Goal: Information Seeking & Learning: Learn about a topic

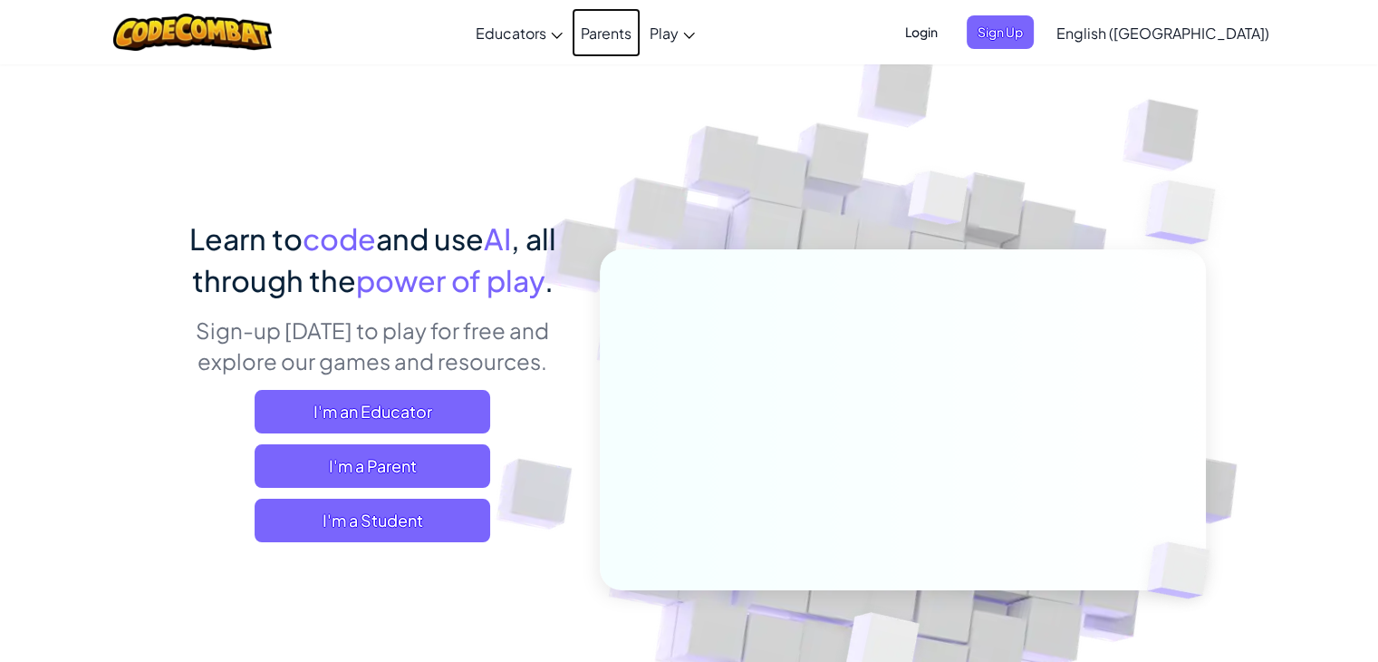
click at [641, 34] on link "Parents" at bounding box center [606, 32] width 69 height 49
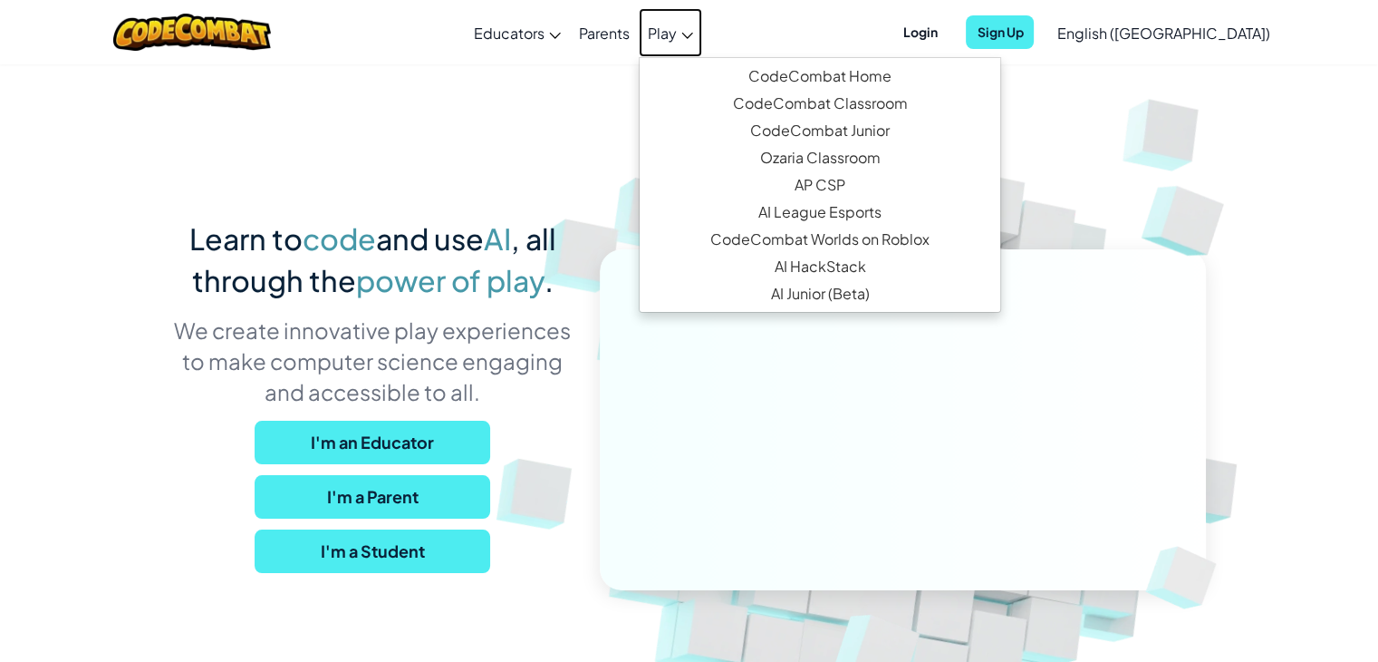
click at [677, 37] on span "Play" at bounding box center [662, 33] width 29 height 19
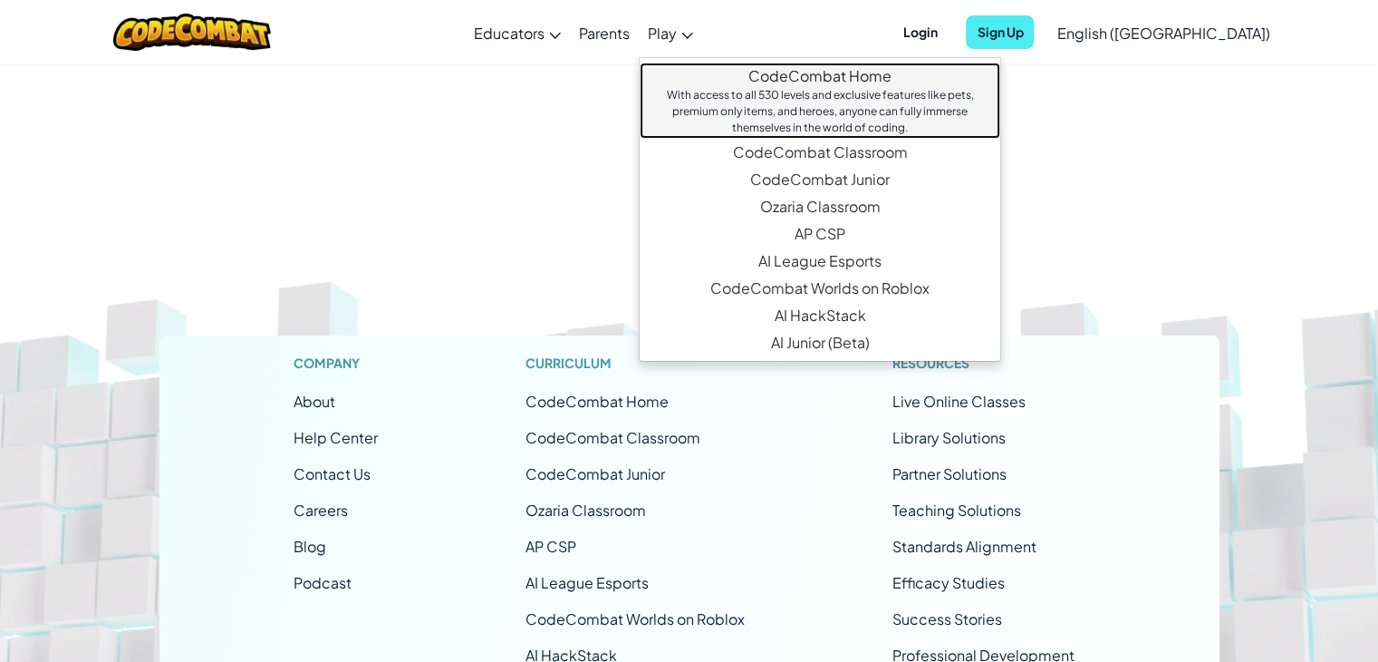
click at [861, 72] on link "CodeCombat Home With access to all 530 levels and exclusive features like pets,…" at bounding box center [820, 101] width 361 height 76
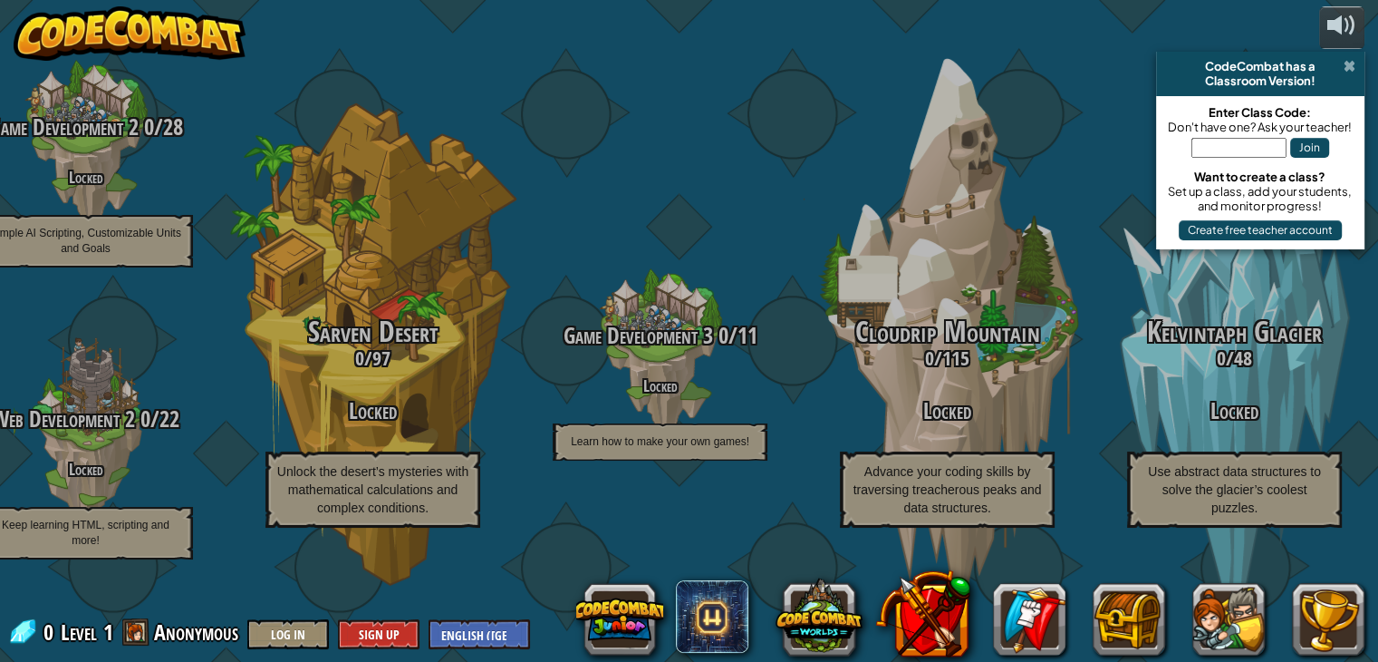
click at [1346, 63] on span at bounding box center [1350, 66] width 12 height 14
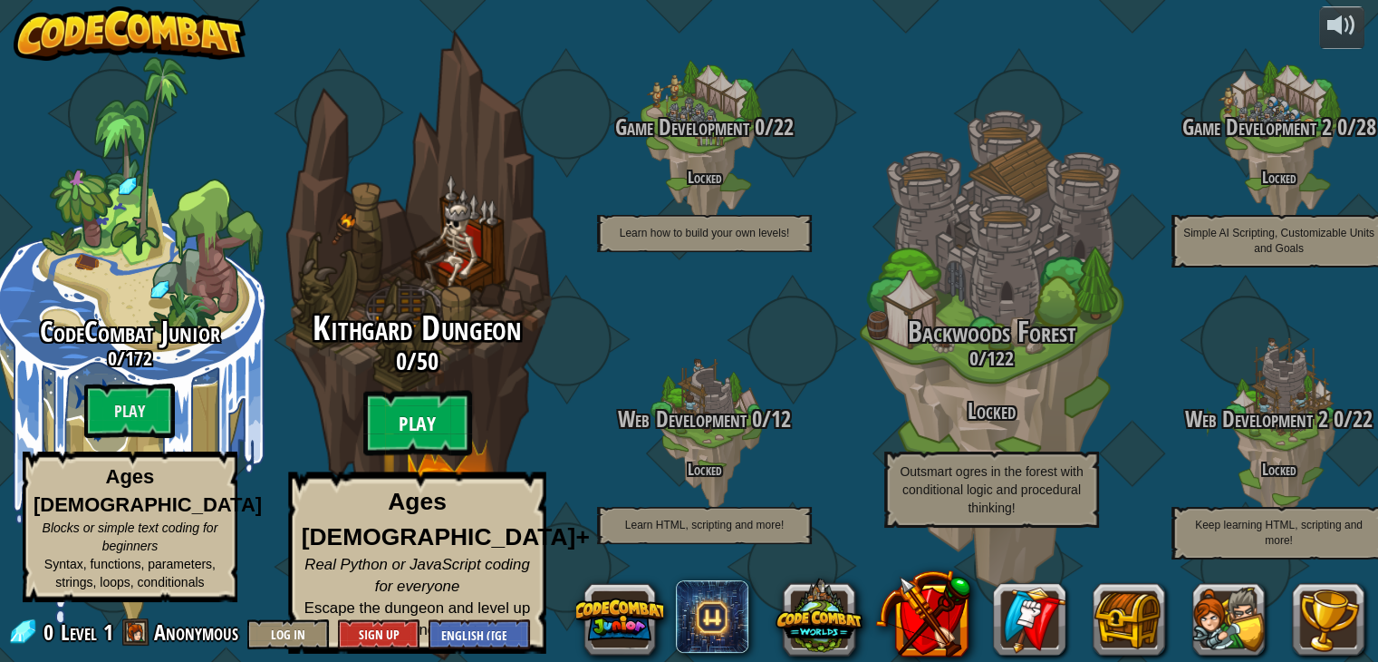
click at [416, 432] on btn "Play" at bounding box center [416, 423] width 109 height 65
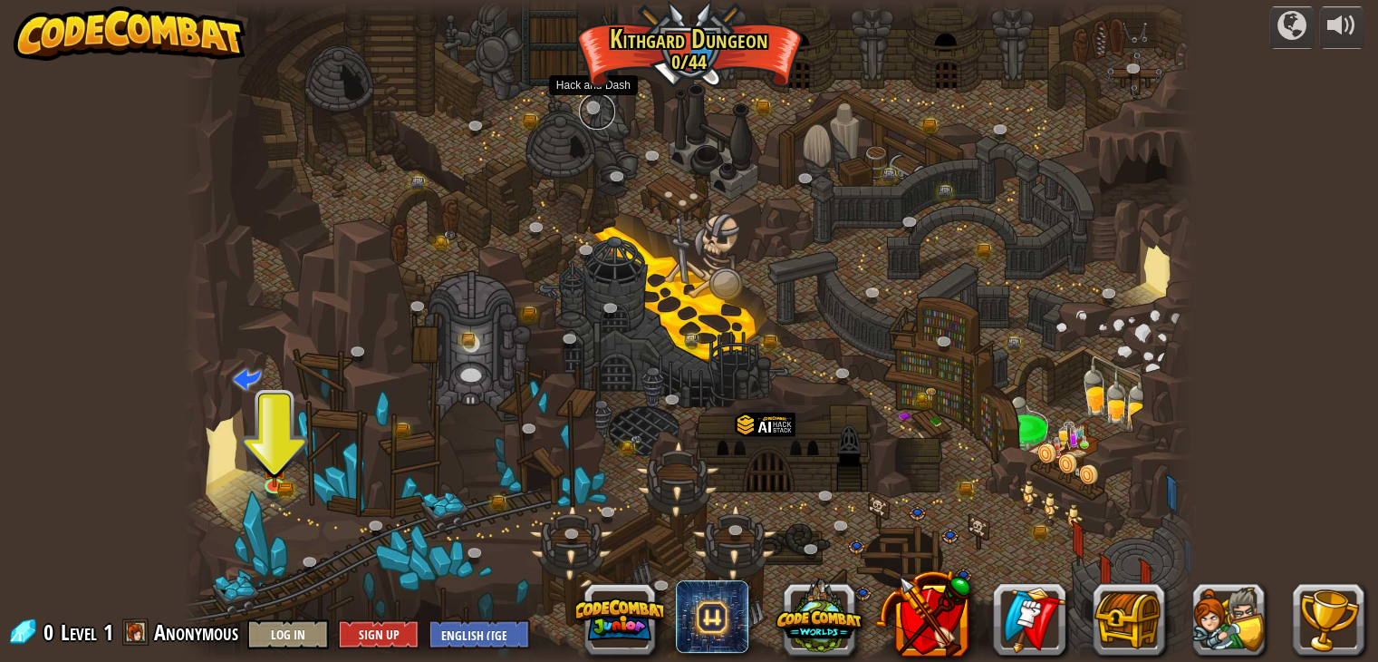
click at [594, 106] on link at bounding box center [597, 111] width 36 height 36
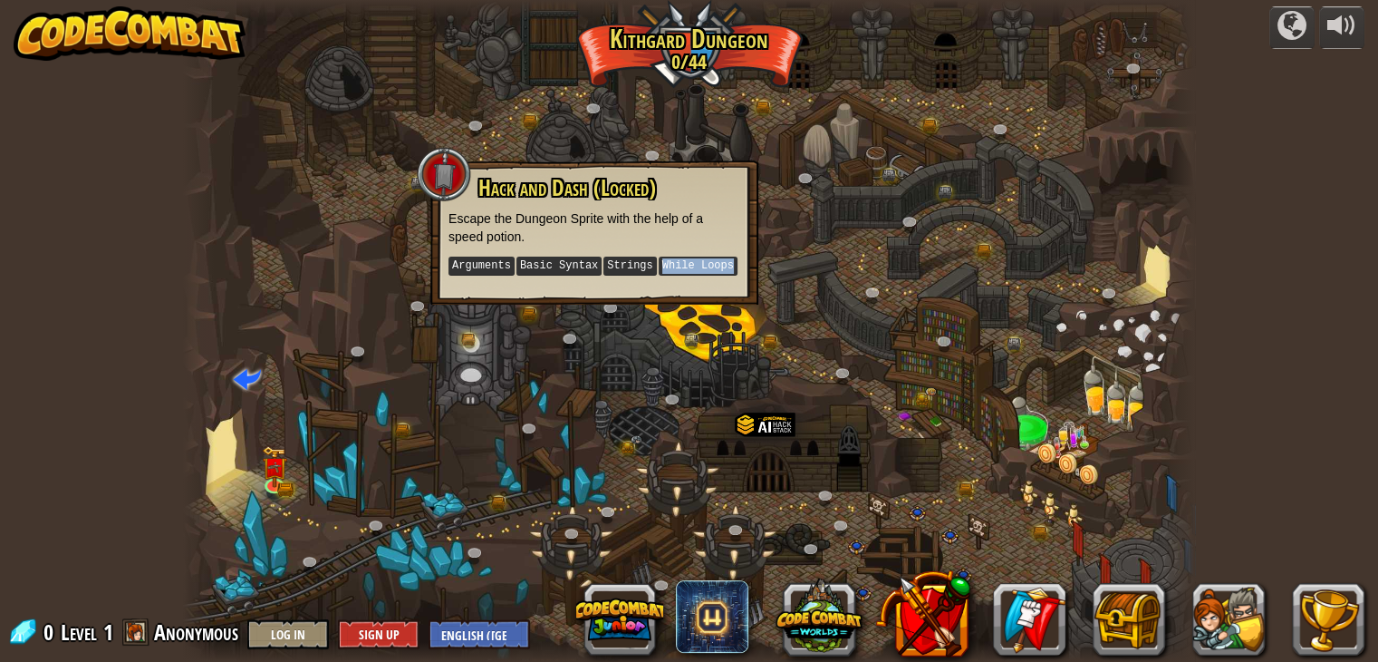
drag, startPoint x: 644, startPoint y: 262, endPoint x: 720, endPoint y: 266, distance: 75.4
click at [720, 266] on p "Arguments Basic Syntax Strings While Loops" at bounding box center [595, 266] width 292 height 23
click at [803, 198] on div at bounding box center [689, 331] width 1012 height 662
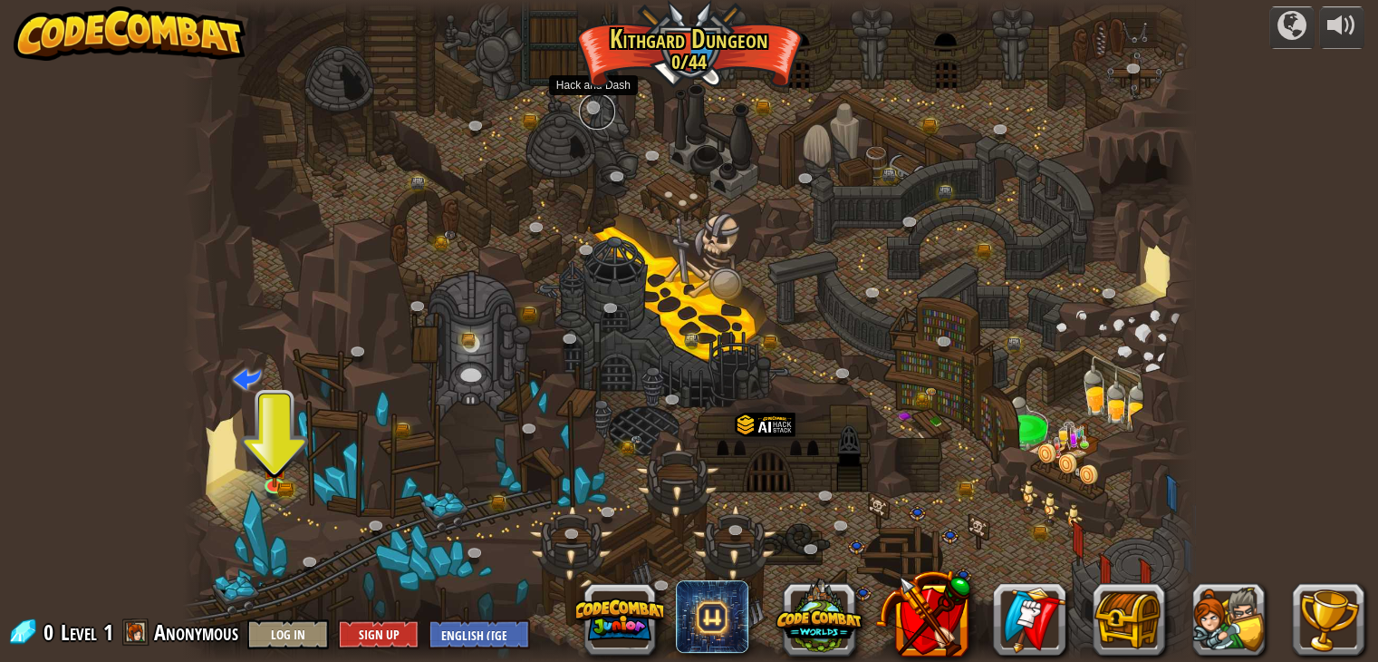
click at [591, 107] on link at bounding box center [597, 111] width 36 height 36
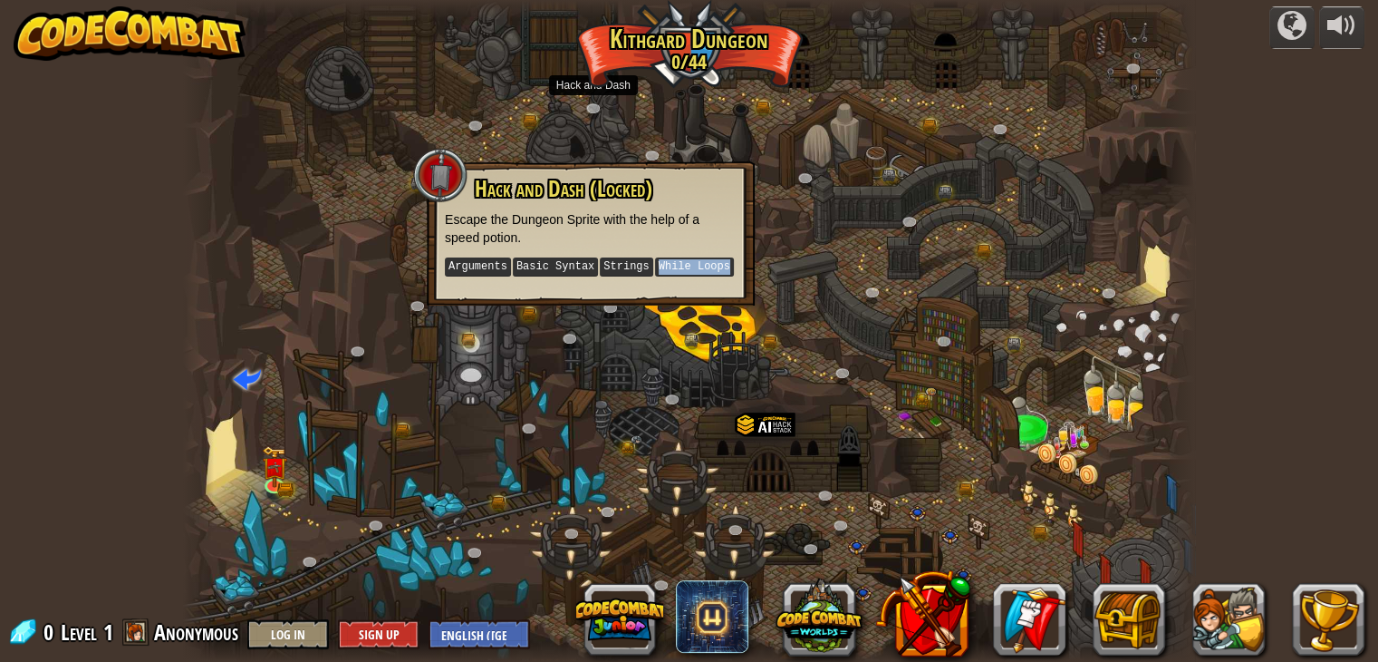
click at [687, 267] on kbd "While Loops" at bounding box center [694, 266] width 79 height 19
drag, startPoint x: 872, startPoint y: 248, endPoint x: 816, endPoint y: 280, distance: 63.7
click at [873, 247] on div at bounding box center [689, 331] width 1012 height 662
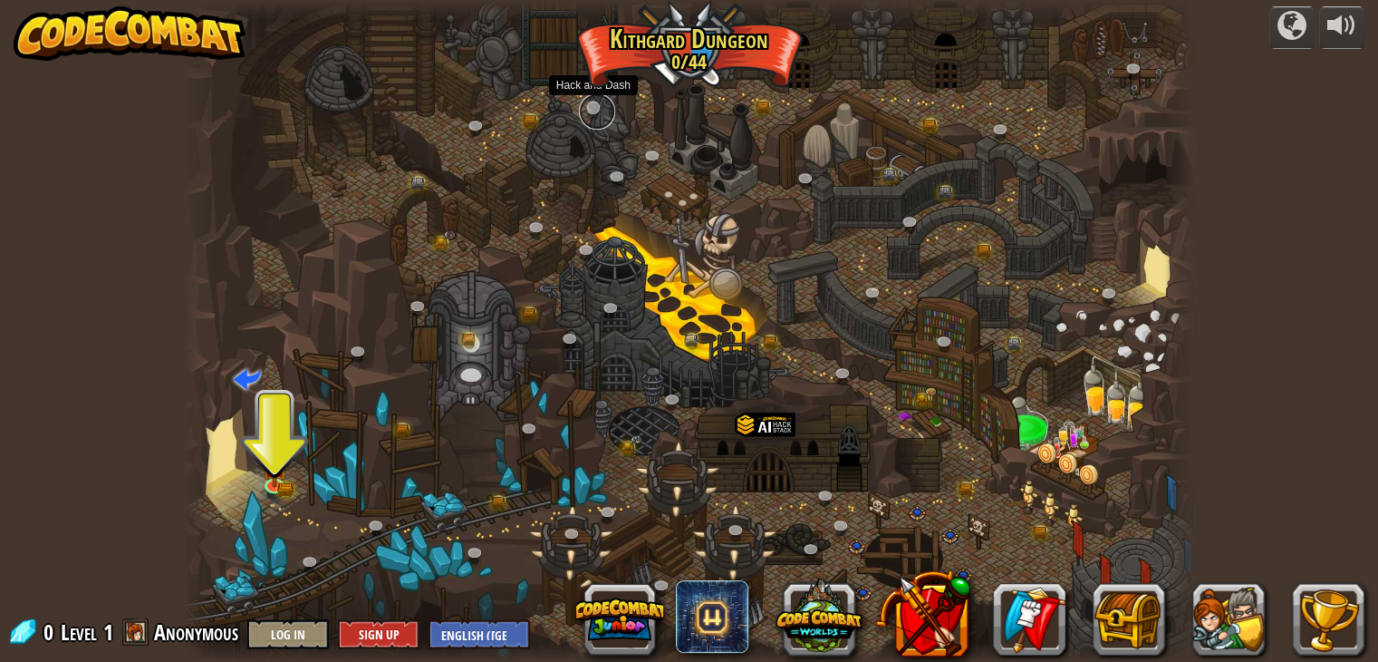
click at [592, 110] on link at bounding box center [597, 111] width 36 height 36
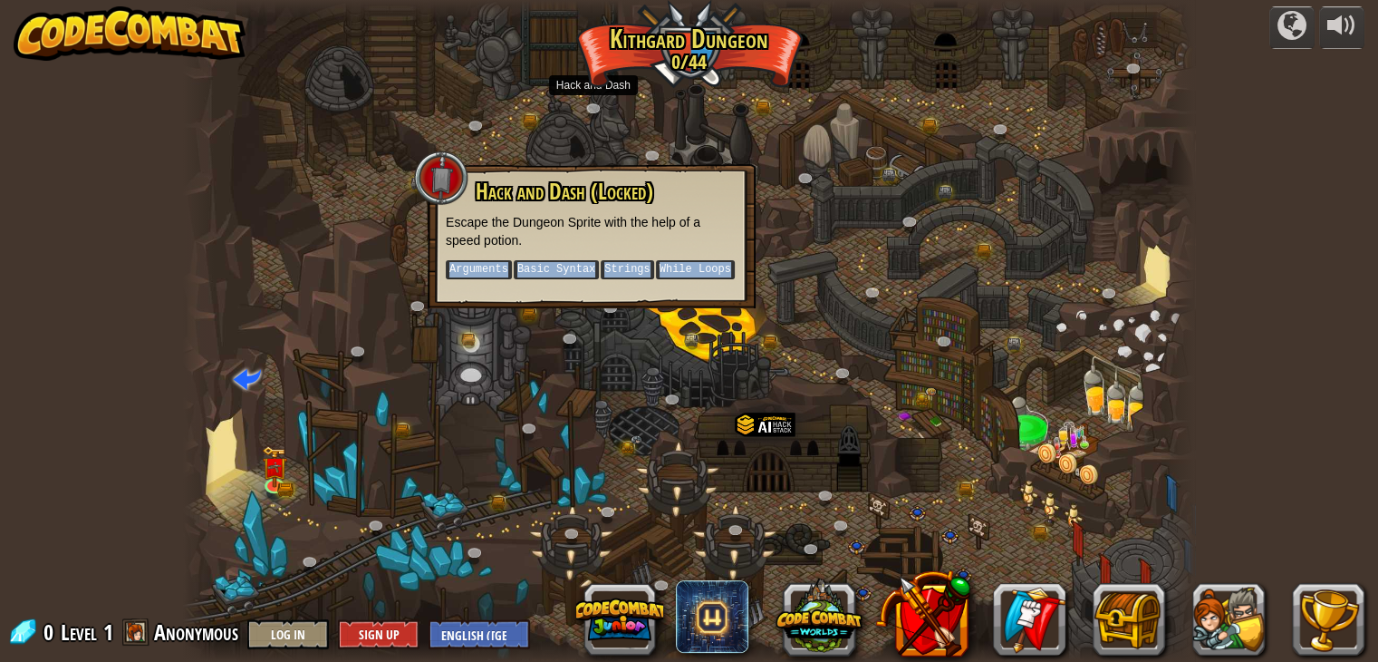
click at [332, 520] on div at bounding box center [689, 331] width 1012 height 662
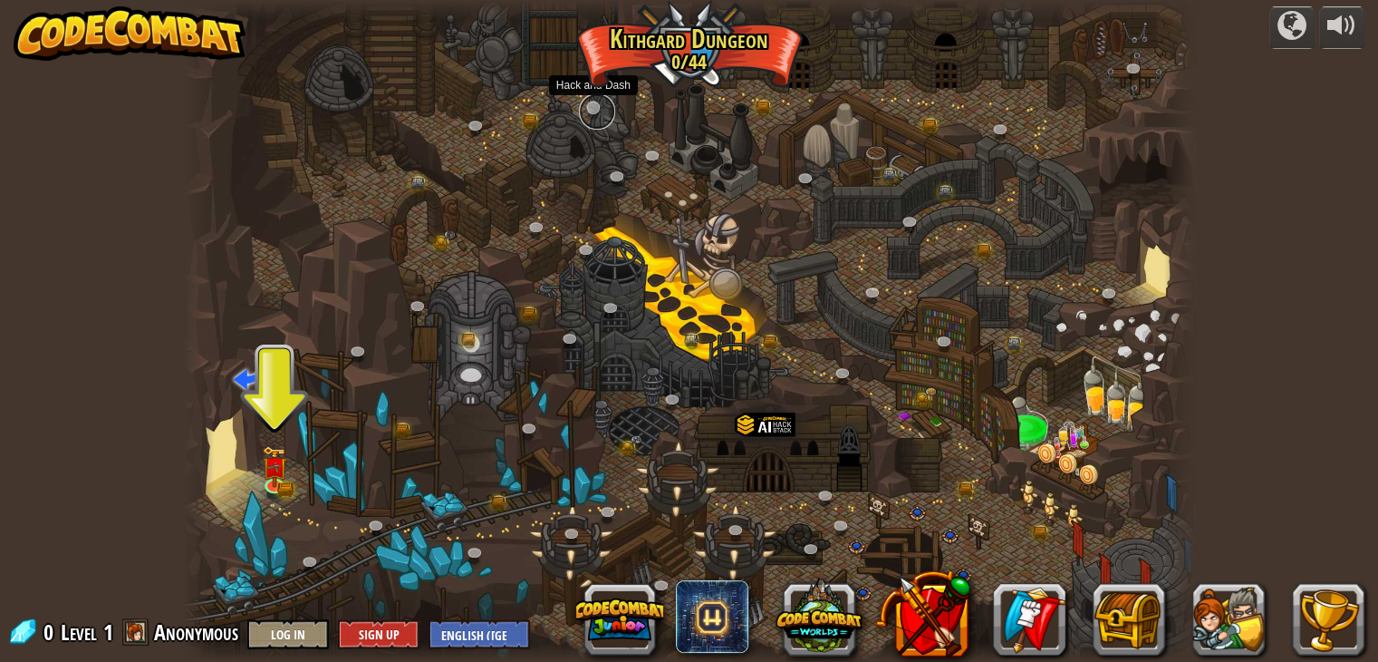
click at [598, 107] on link at bounding box center [597, 111] width 36 height 36
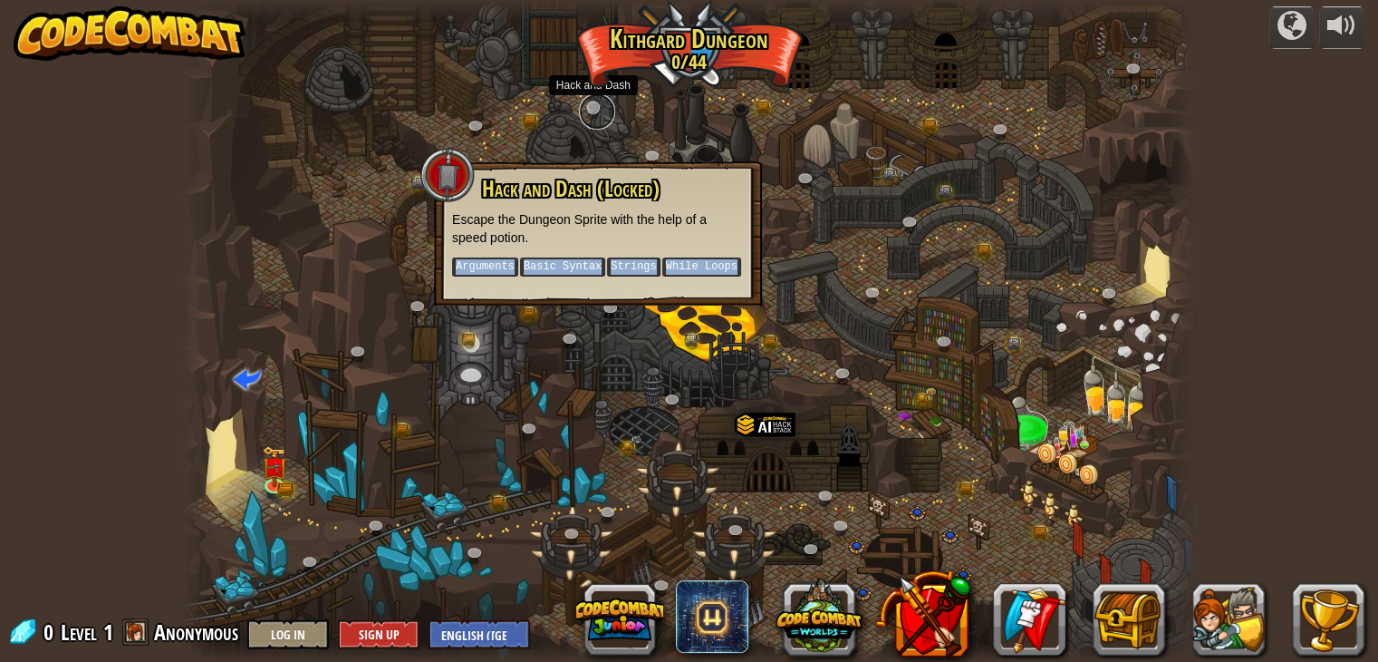
click at [593, 106] on link at bounding box center [597, 111] width 36 height 36
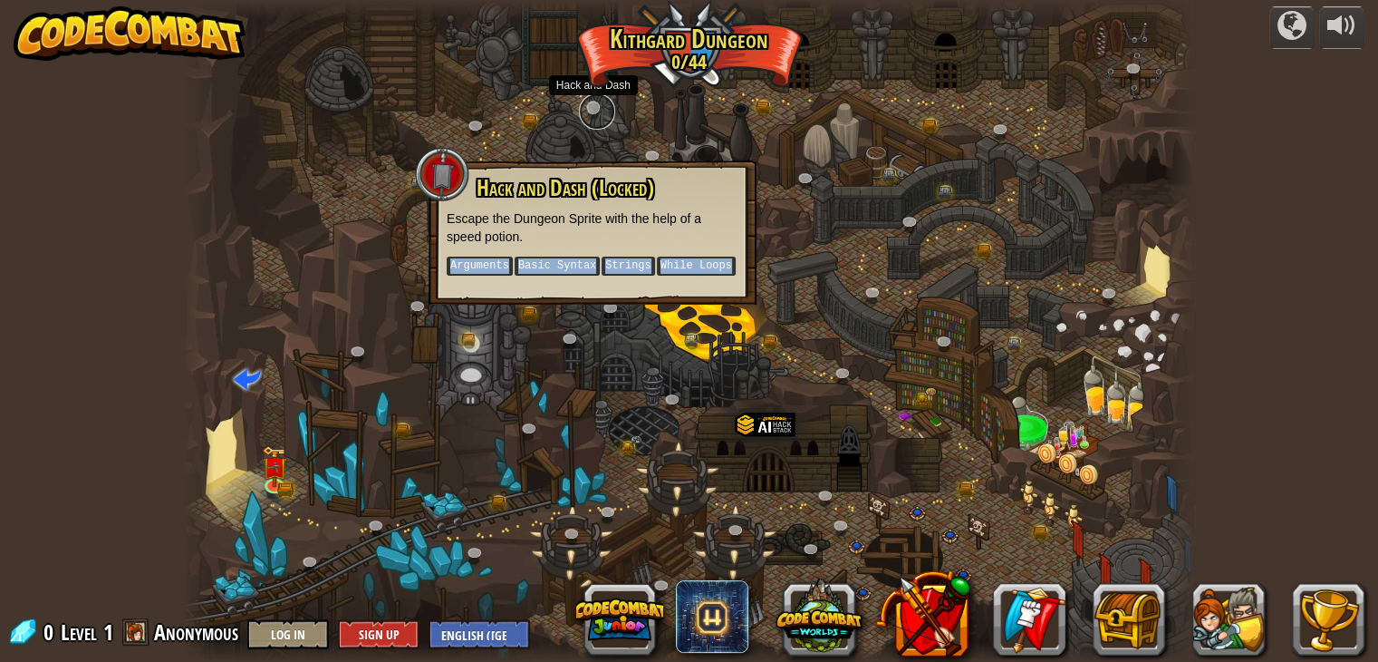
click at [591, 103] on link at bounding box center [597, 111] width 36 height 36
